Goal: Find specific page/section: Find specific page/section

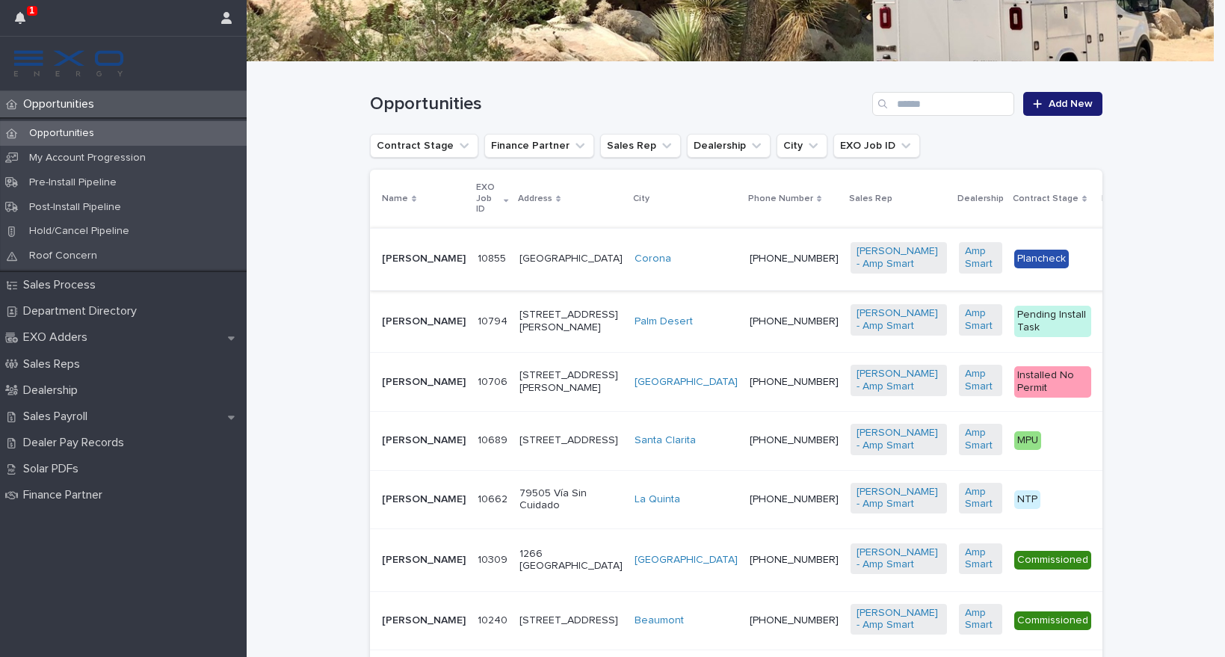
scroll to position [246, 0]
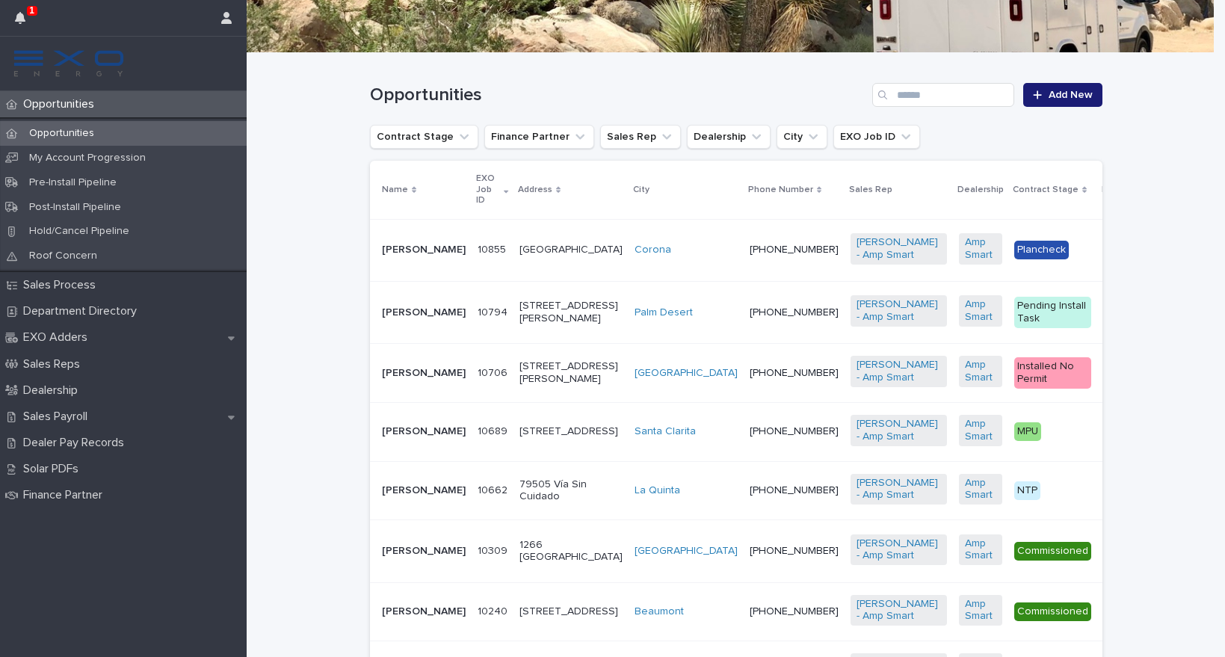
click at [477, 438] on p "10689" at bounding box center [493, 430] width 33 height 16
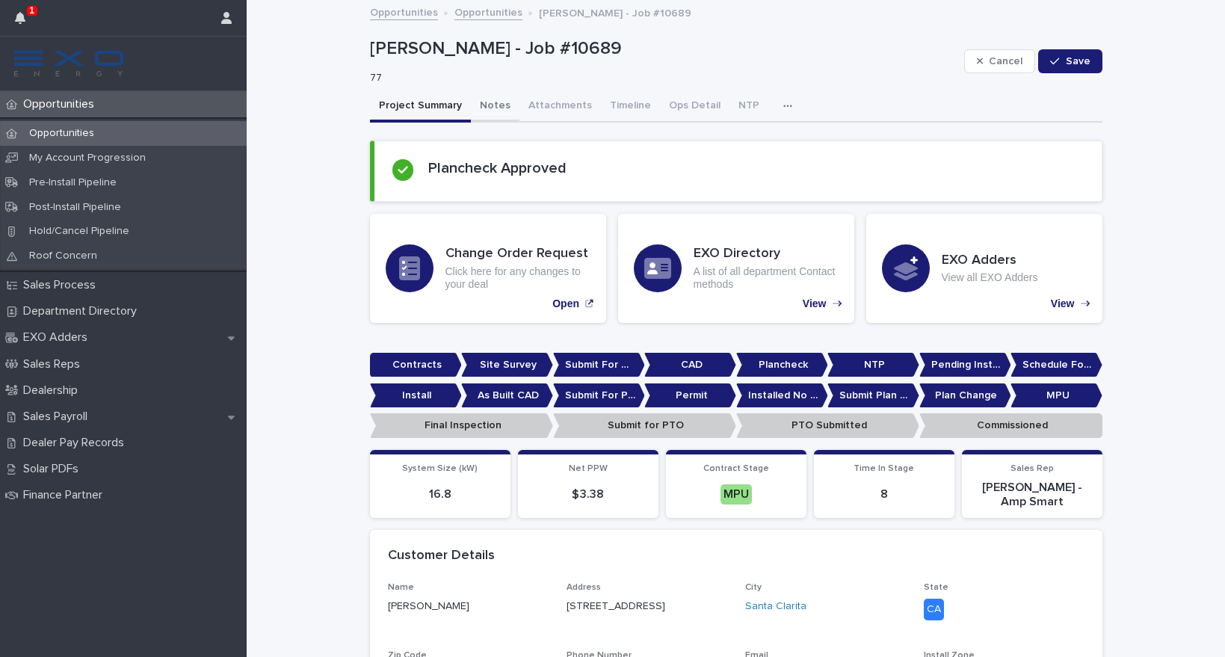
click at [488, 110] on button "Notes" at bounding box center [495, 106] width 49 height 31
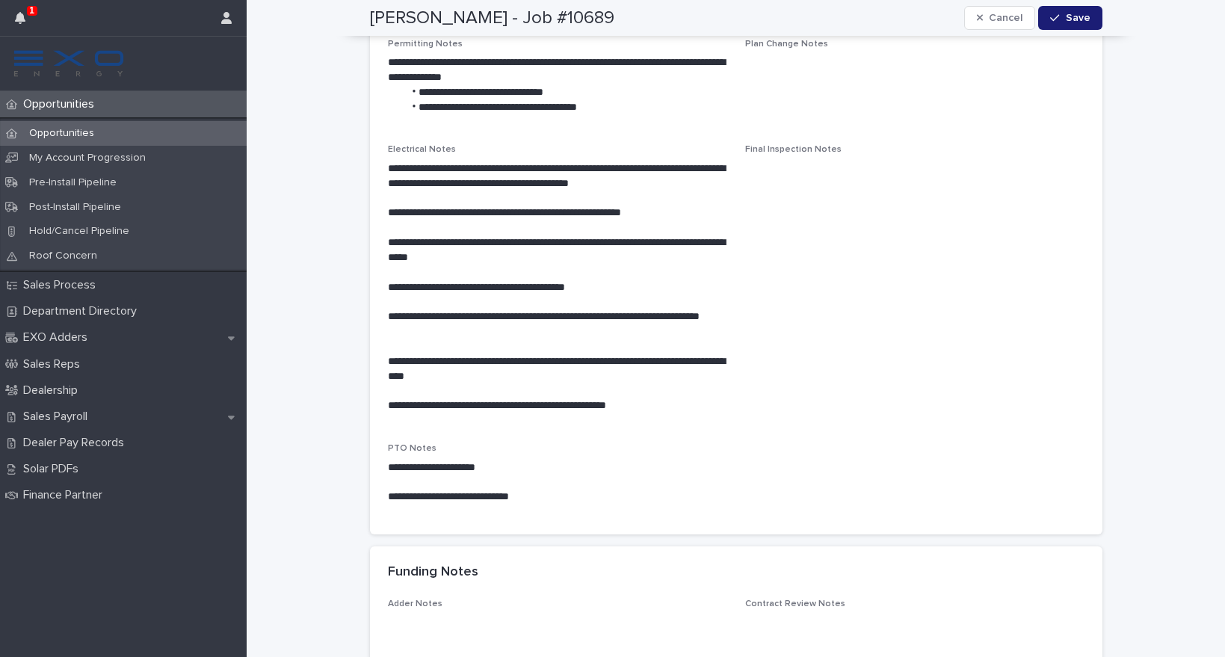
scroll to position [1447, 0]
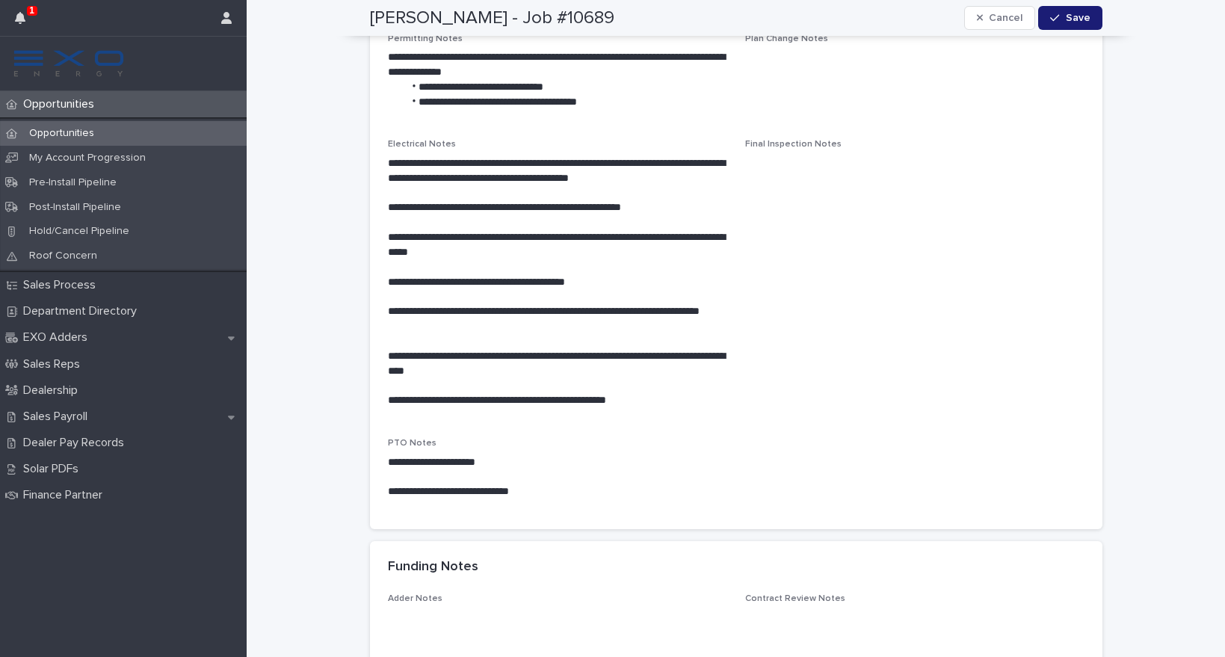
click at [114, 131] on div "Opportunities" at bounding box center [123, 133] width 247 height 25
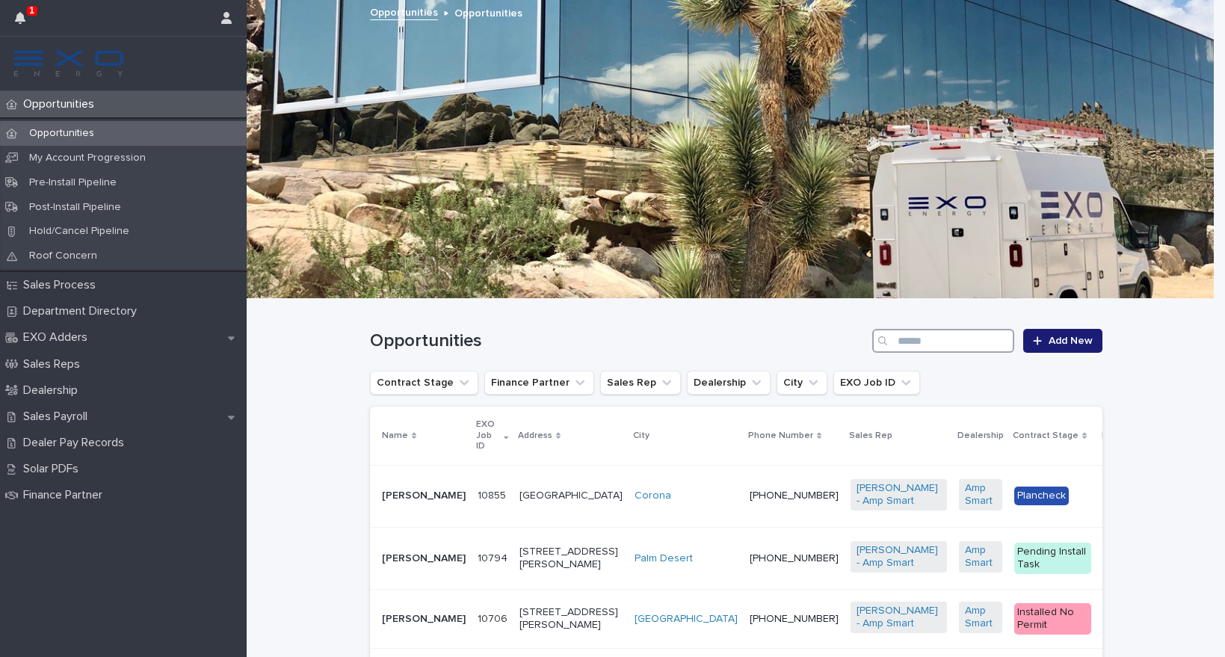
click at [905, 333] on input "Search" at bounding box center [943, 341] width 142 height 24
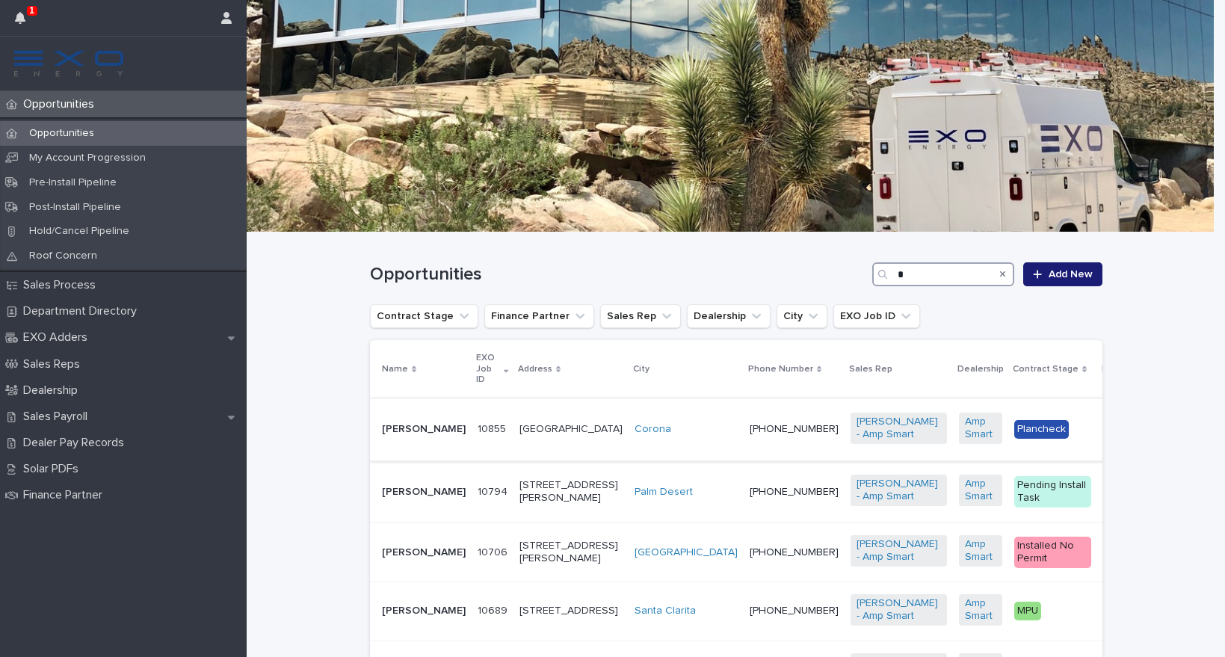
scroll to position [93, 0]
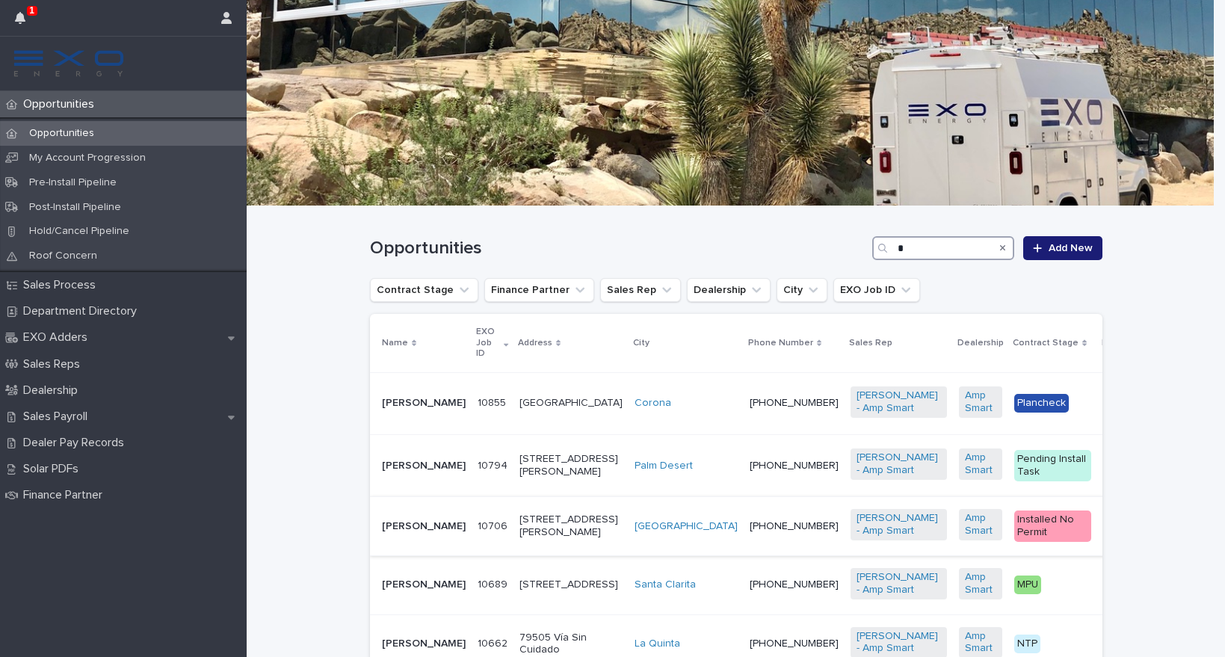
type input "*"
click at [743, 556] on td "[PHONE_NUMBER]" at bounding box center [793, 526] width 101 height 59
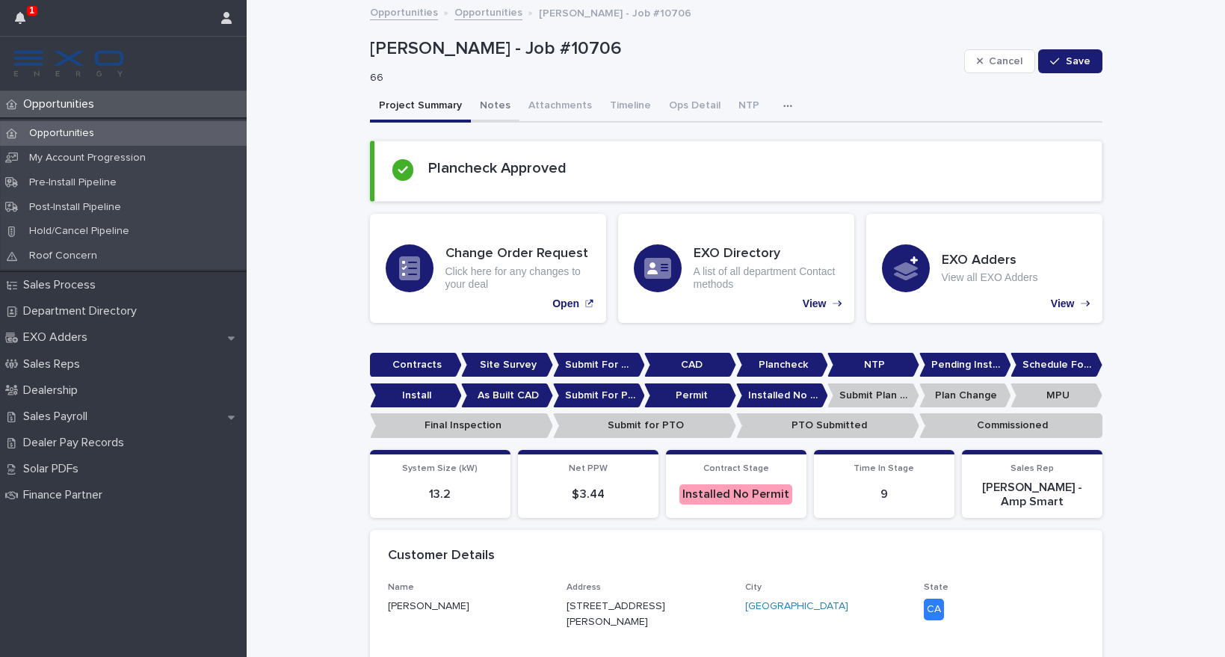
click at [483, 101] on button "Notes" at bounding box center [495, 106] width 49 height 31
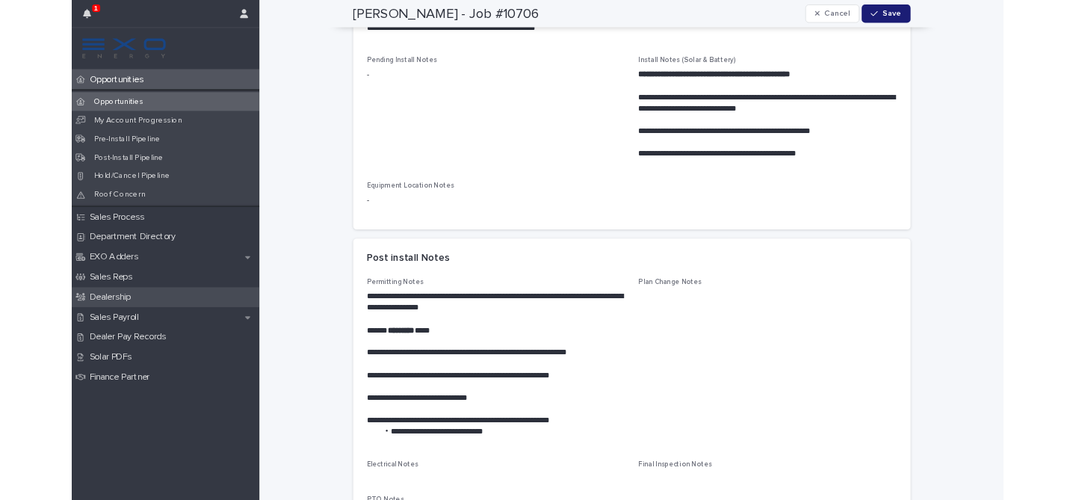
scroll to position [997, 0]
